Goal: Information Seeking & Learning: Understand process/instructions

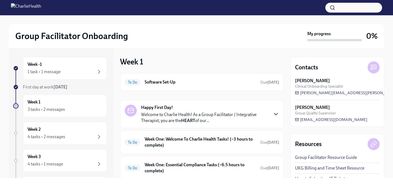
click at [277, 116] on icon "button" at bounding box center [275, 114] width 7 height 7
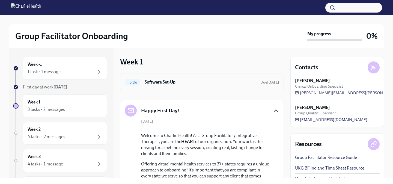
click at [237, 80] on h6 "Software Set-Up" at bounding box center [199, 82] width 111 height 6
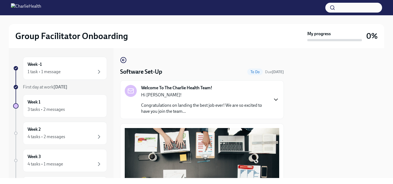
click at [273, 97] on icon "button" at bounding box center [275, 99] width 7 height 7
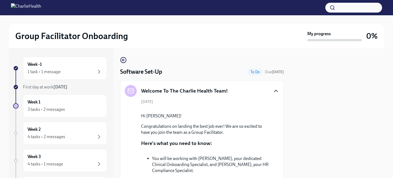
click at [276, 91] on icon "button" at bounding box center [275, 91] width 7 height 7
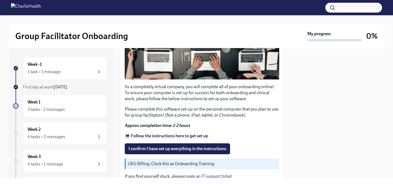
scroll to position [185, 0]
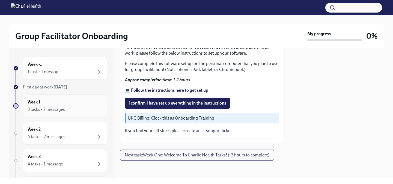
click at [62, 101] on div "Week 1 3 tasks • 2 messages" at bounding box center [65, 106] width 75 height 14
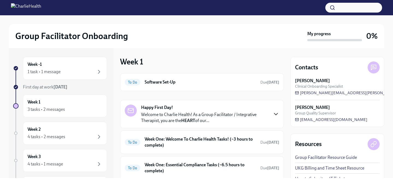
click at [275, 115] on icon "button" at bounding box center [275, 114] width 7 height 7
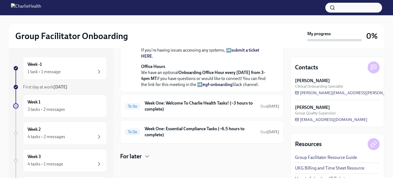
scroll to position [280, 0]
click at [235, 102] on h6 "Week One: Welcome To Charlie Health Tasks! (~3 hours to complete)" at bounding box center [199, 106] width 111 height 12
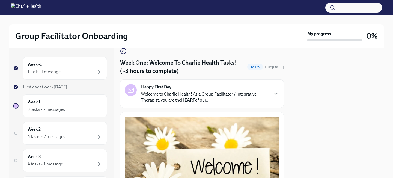
scroll to position [8, 0]
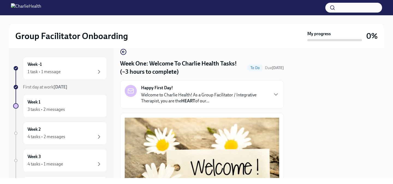
click at [235, 101] on p "Welcome to Charlie Health! As a Group Facilitator / Integrative Therapist, you …" at bounding box center [204, 98] width 127 height 12
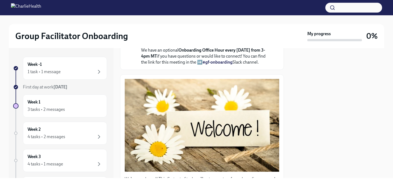
scroll to position [243, 0]
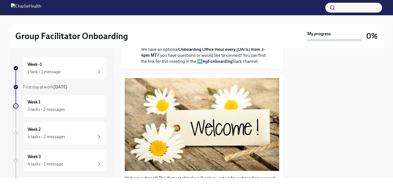
click at [169, 8] on strong "From this point on, you should be using your Charlie Health email ([PERSON_NAME…" at bounding box center [201, -1] width 120 height 17
drag, startPoint x: 168, startPoint y: 55, endPoint x: 232, endPoint y: 55, distance: 63.5
click at [232, 8] on strong "From this point on, you should be using your Charlie Health email ([PERSON_NAME…" at bounding box center [201, -1] width 120 height 17
copy strong "[PERSON_NAME][EMAIL_ADDRESS][DOMAIN_NAME]"
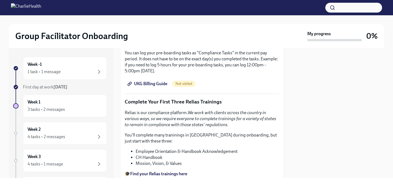
scroll to position [731, 0]
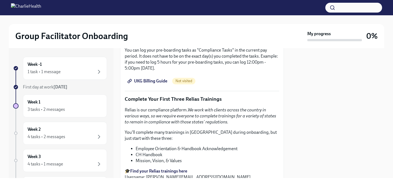
click at [144, 84] on span "UKG Billing Guide" at bounding box center [147, 80] width 39 height 5
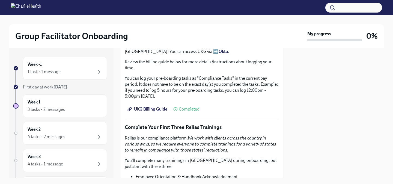
scroll to position [496, 0]
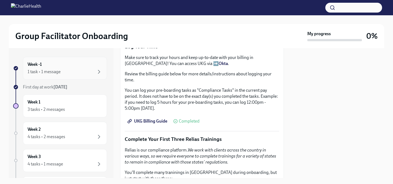
click at [88, 77] on div "Week -1 1 task • 1 message" at bounding box center [65, 68] width 84 height 23
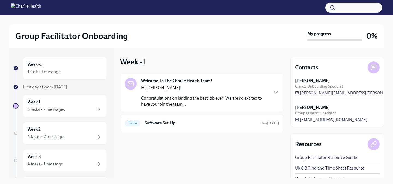
click at [218, 92] on div "Hi [PERSON_NAME]! Congratulations on landing the best job ever! We are so excit…" at bounding box center [204, 96] width 127 height 22
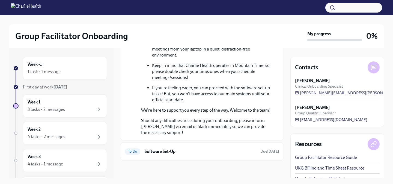
scroll to position [289, 0]
click at [213, 150] on h6 "Software Set-Up" at bounding box center [199, 151] width 111 height 6
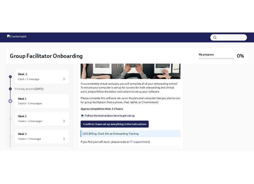
scroll to position [148, 0]
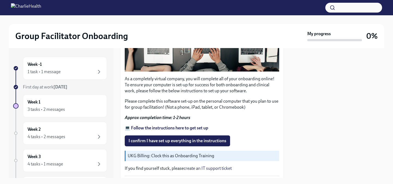
click at [213, 149] on div "As a completely virtual company, you will complete all of your onboarding onlin…" at bounding box center [202, 78] width 154 height 196
click at [170, 128] on strong "💻 Follow the instructions here to get set up" at bounding box center [166, 127] width 83 height 5
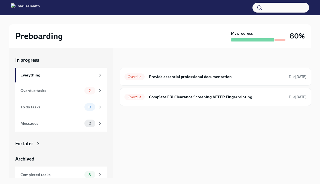
scroll to position [21, 0]
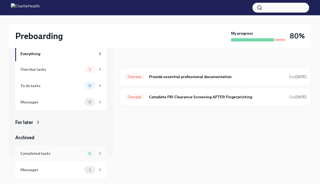
click at [98, 155] on icon at bounding box center [100, 153] width 5 height 5
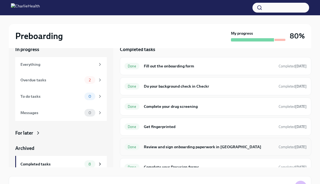
click at [193, 148] on h6 "Review and sign onboarding paperwork in UKG" at bounding box center [209, 147] width 131 height 6
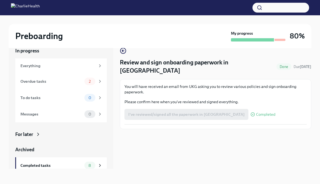
scroll to position [9, 0]
click at [256, 112] on span "Completed" at bounding box center [265, 114] width 19 height 4
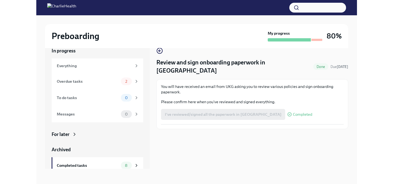
scroll to position [0, 0]
